Goal: Task Accomplishment & Management: Manage account settings

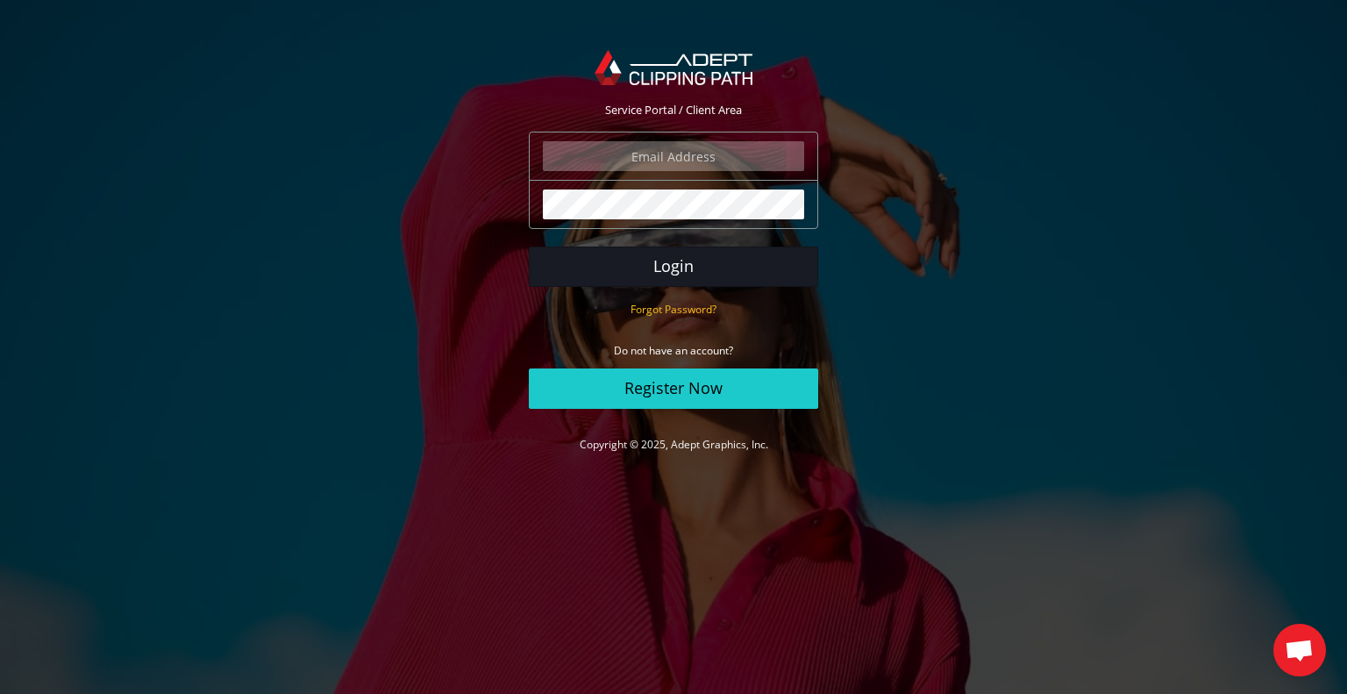
type input "[EMAIL_ADDRESS][DOMAIN_NAME]"
click at [684, 261] on button "Login" at bounding box center [673, 266] width 289 height 40
type input "[EMAIL_ADDRESS][DOMAIN_NAME]"
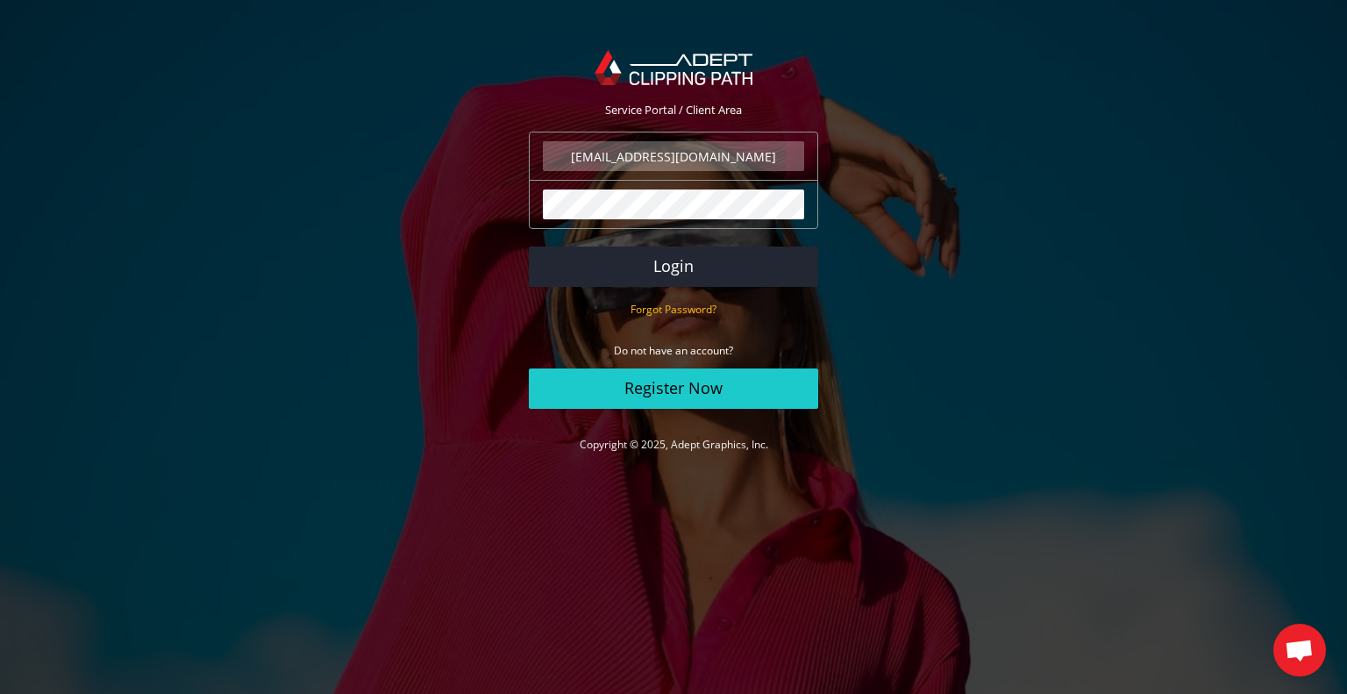
click at [757, 165] on input "[EMAIL_ADDRESS][DOMAIN_NAME]" at bounding box center [673, 156] width 261 height 30
click at [670, 271] on button "Login" at bounding box center [673, 266] width 289 height 40
